Goal: Communication & Community: Answer question/provide support

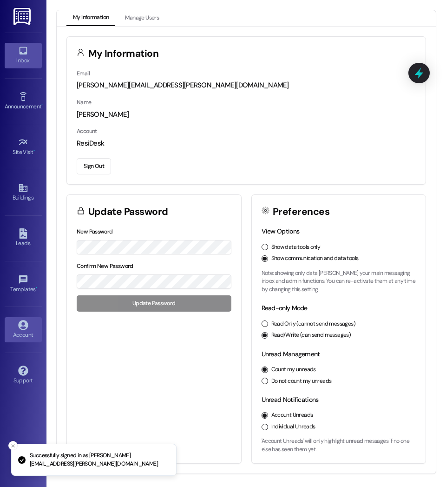
click at [22, 53] on icon at bounding box center [23, 51] width 8 height 8
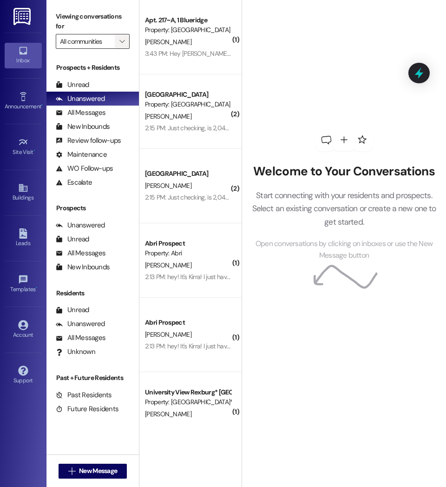
click at [122, 40] on icon "" at bounding box center [121, 41] width 5 height 7
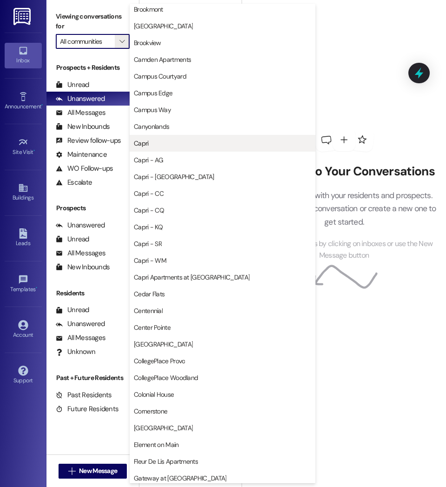
scroll to position [188, 0]
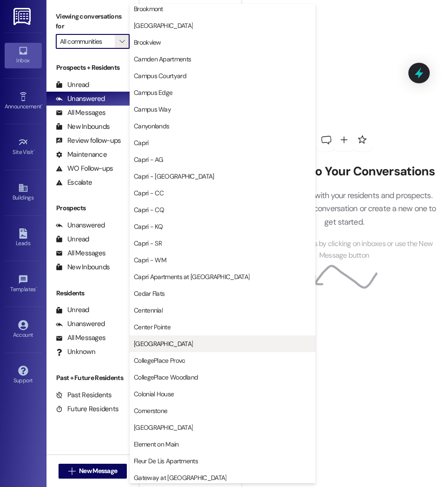
click at [158, 344] on span "[GEOGRAPHIC_DATA]" at bounding box center [163, 343] width 59 height 9
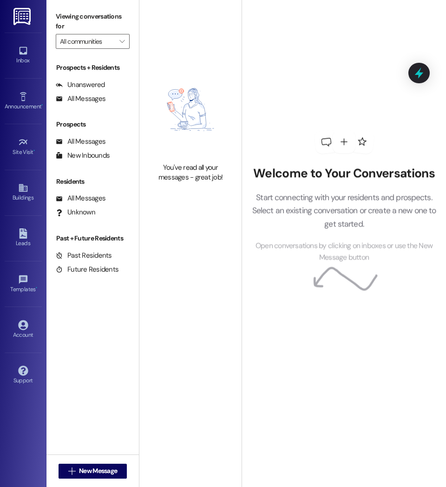
type input "[GEOGRAPHIC_DATA]"
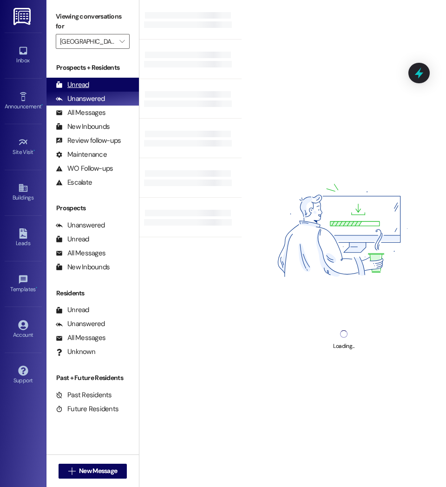
click at [104, 85] on div "Unread (0)" at bounding box center [92, 85] width 92 height 14
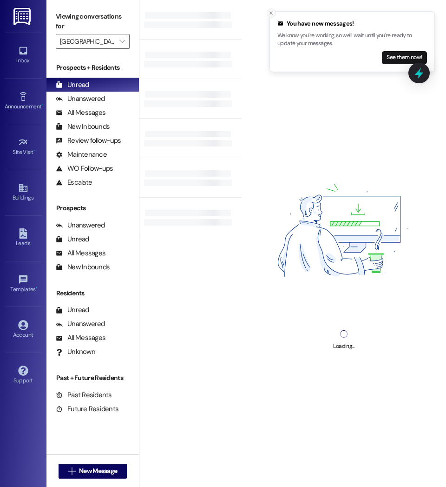
click at [271, 12] on icon "Close toast" at bounding box center [272, 13] width 6 height 6
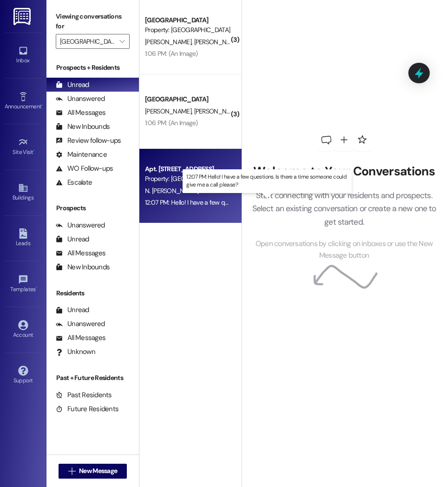
click at [198, 202] on div "12:07 PM: Hello! I have a few questions. Is there a time someone could give me …" at bounding box center [268, 202] width 247 height 8
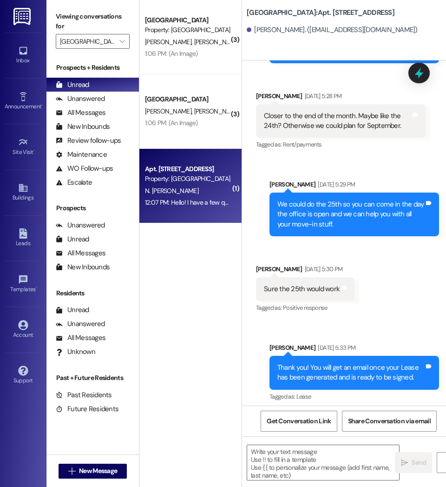
scroll to position [4531, 0]
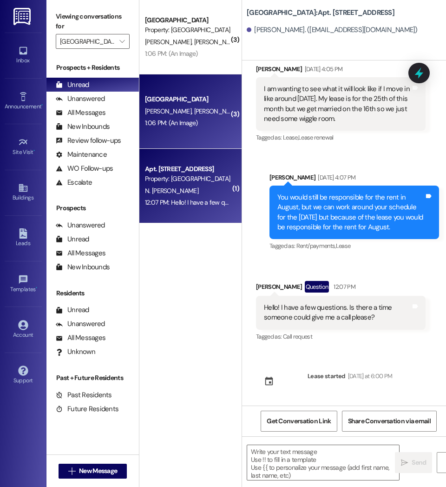
click at [195, 124] on div "1:06 PM: (An Image) 1:06 PM: (An Image)" at bounding box center [171, 123] width 53 height 8
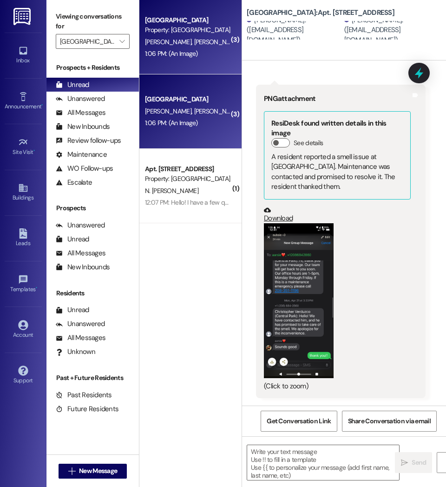
scroll to position [2803, 0]
click at [114, 466] on span "New Message" at bounding box center [98, 471] width 38 height 10
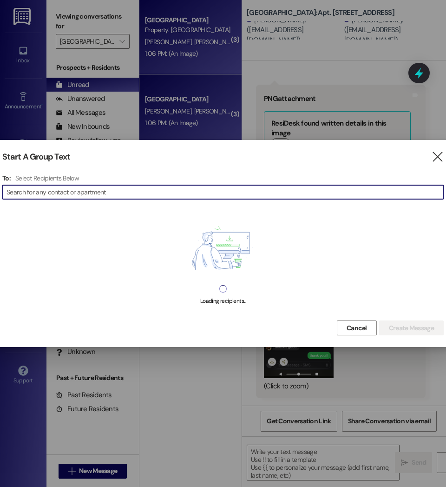
click at [173, 193] on input at bounding box center [225, 191] width 437 height 13
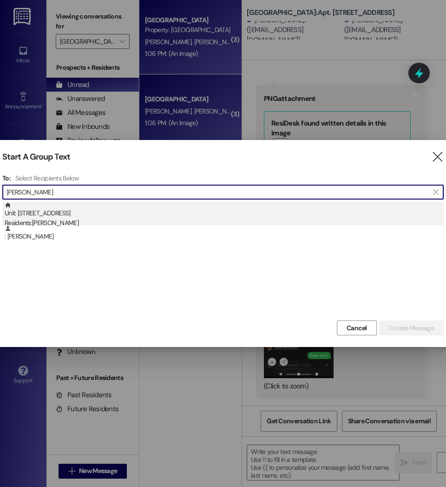
type input "[PERSON_NAME]"
click at [99, 219] on div "Residents: [PERSON_NAME]" at bounding box center [224, 223] width 439 height 10
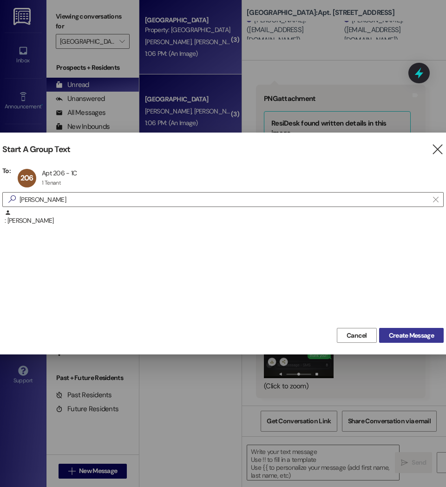
click at [422, 338] on span "Create Message" at bounding box center [411, 335] width 45 height 10
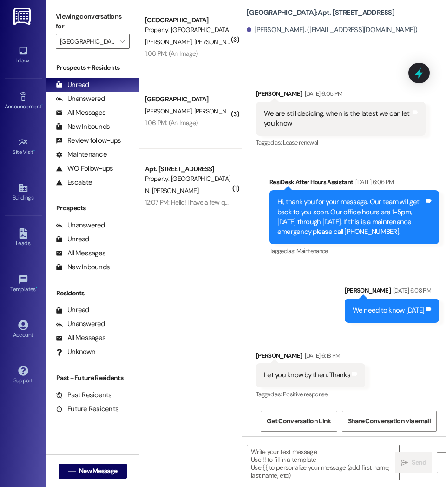
scroll to position [25481, 0]
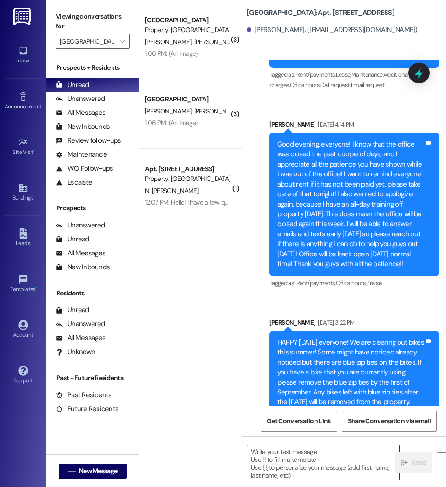
click at [286, 470] on textarea at bounding box center [323, 462] width 152 height 35
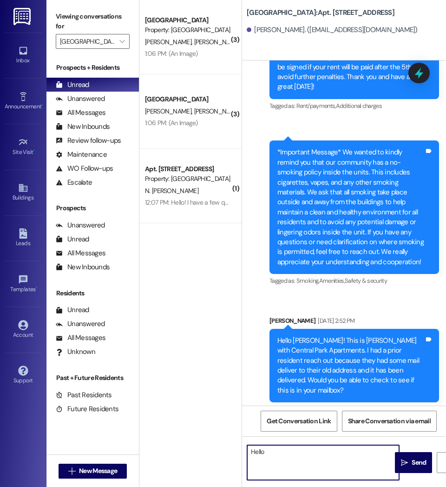
scroll to position [23155, 0]
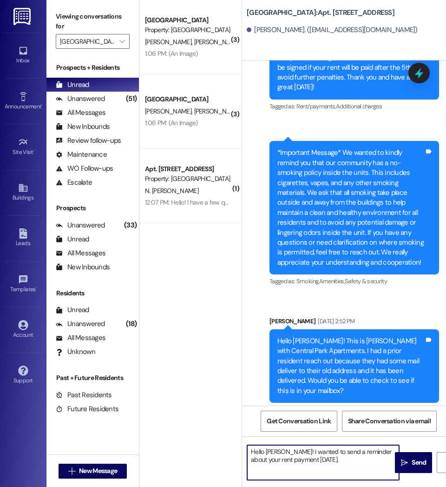
click at [330, 461] on textarea "Hello [PERSON_NAME]! I wanted to send a reminder about your rent payment [DATE]." at bounding box center [323, 462] width 152 height 35
type textarea "Hello [PERSON_NAME]! I wanted to send a reminder about your rent payment for to…"
drag, startPoint x: 326, startPoint y: 463, endPoint x: 229, endPoint y: 450, distance: 98.0
click at [229, 450] on div "( 3 ) [GEOGRAPHIC_DATA] Prospect Property: [GEOGRAPHIC_DATA] [PERSON_NAME] [PER…" at bounding box center [292, 243] width 307 height 487
